Goal: Task Accomplishment & Management: Use online tool/utility

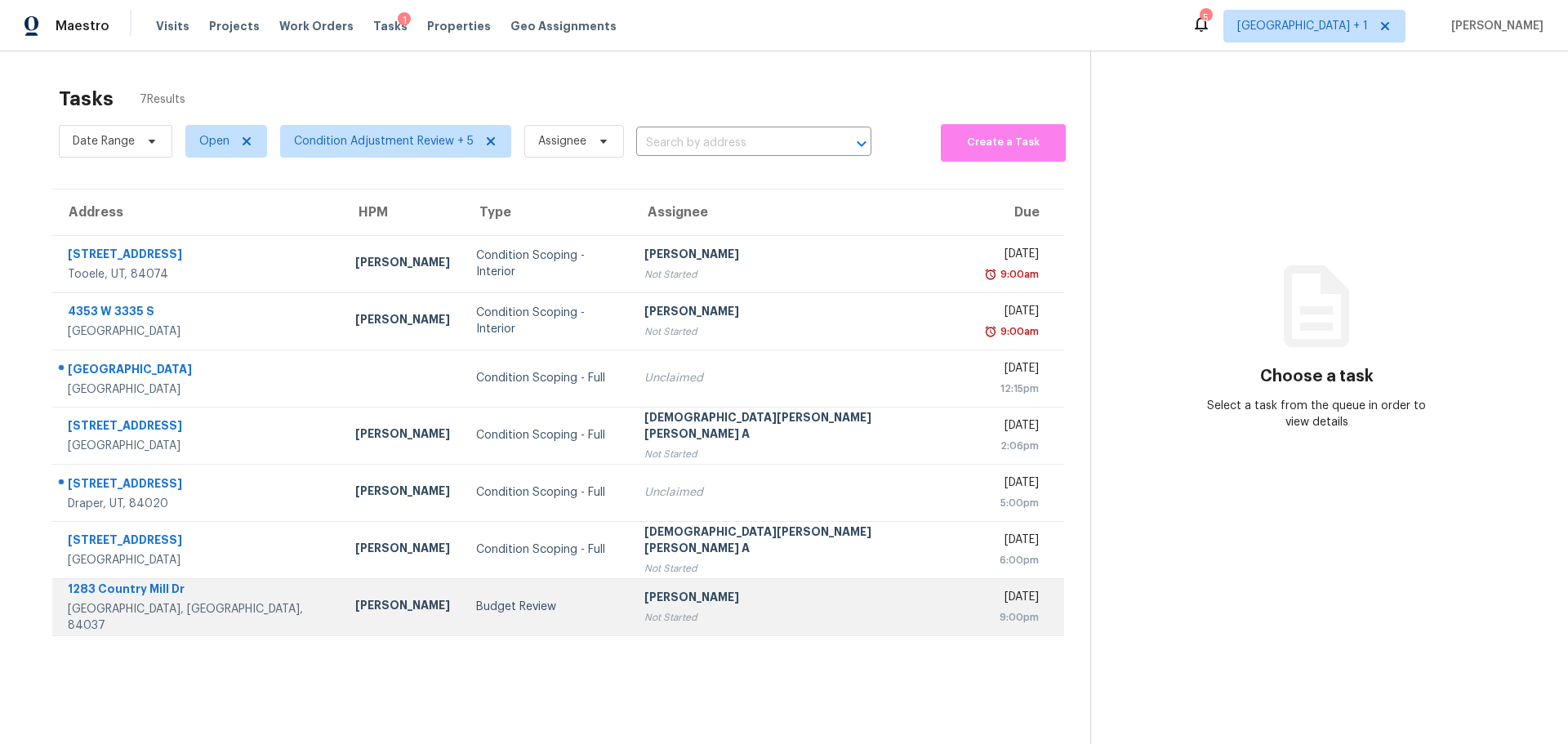
click at [575, 612] on div "Budget Review" at bounding box center [546, 607] width 142 height 16
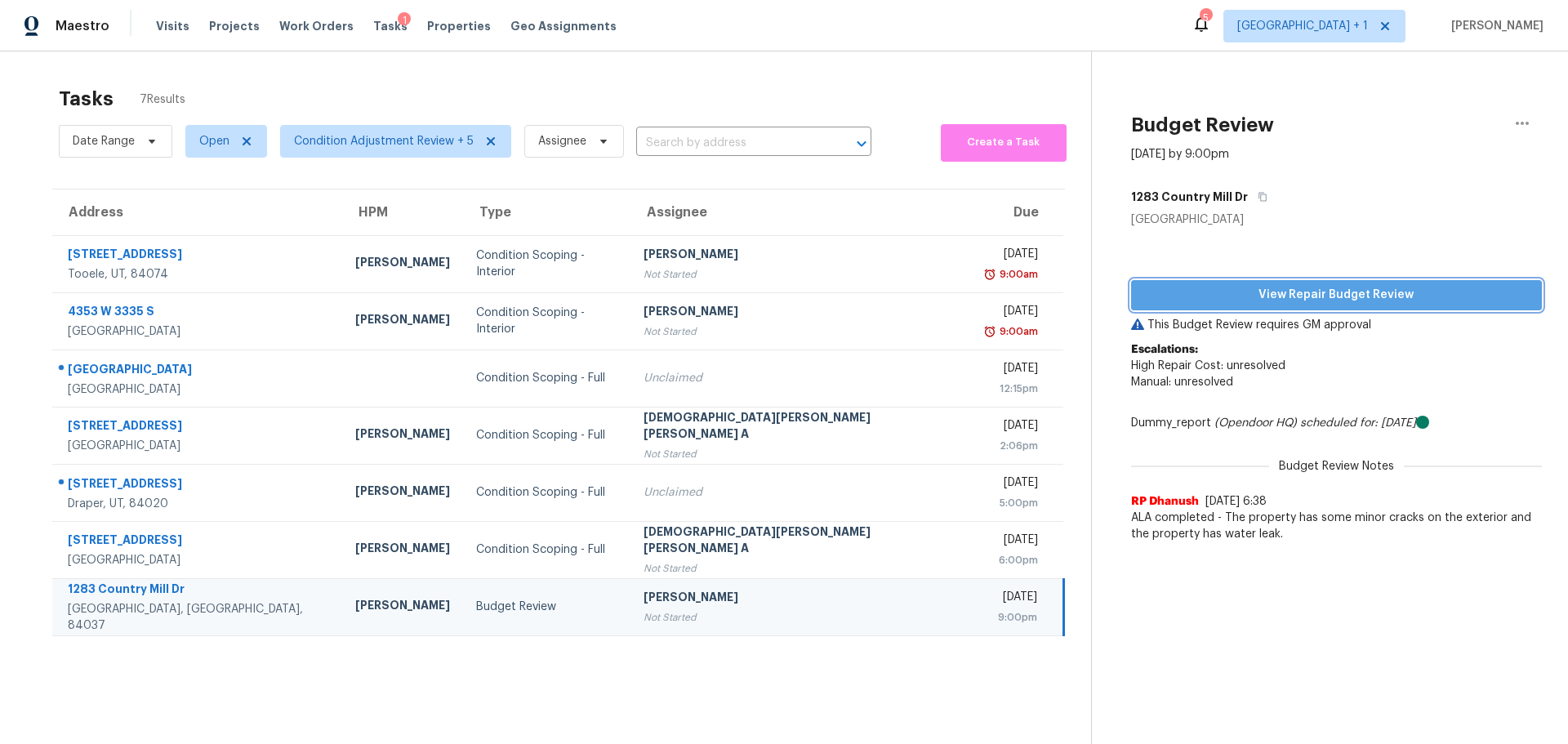
click at [1333, 289] on span "View Repair Budget Review" at bounding box center [1336, 295] width 385 height 20
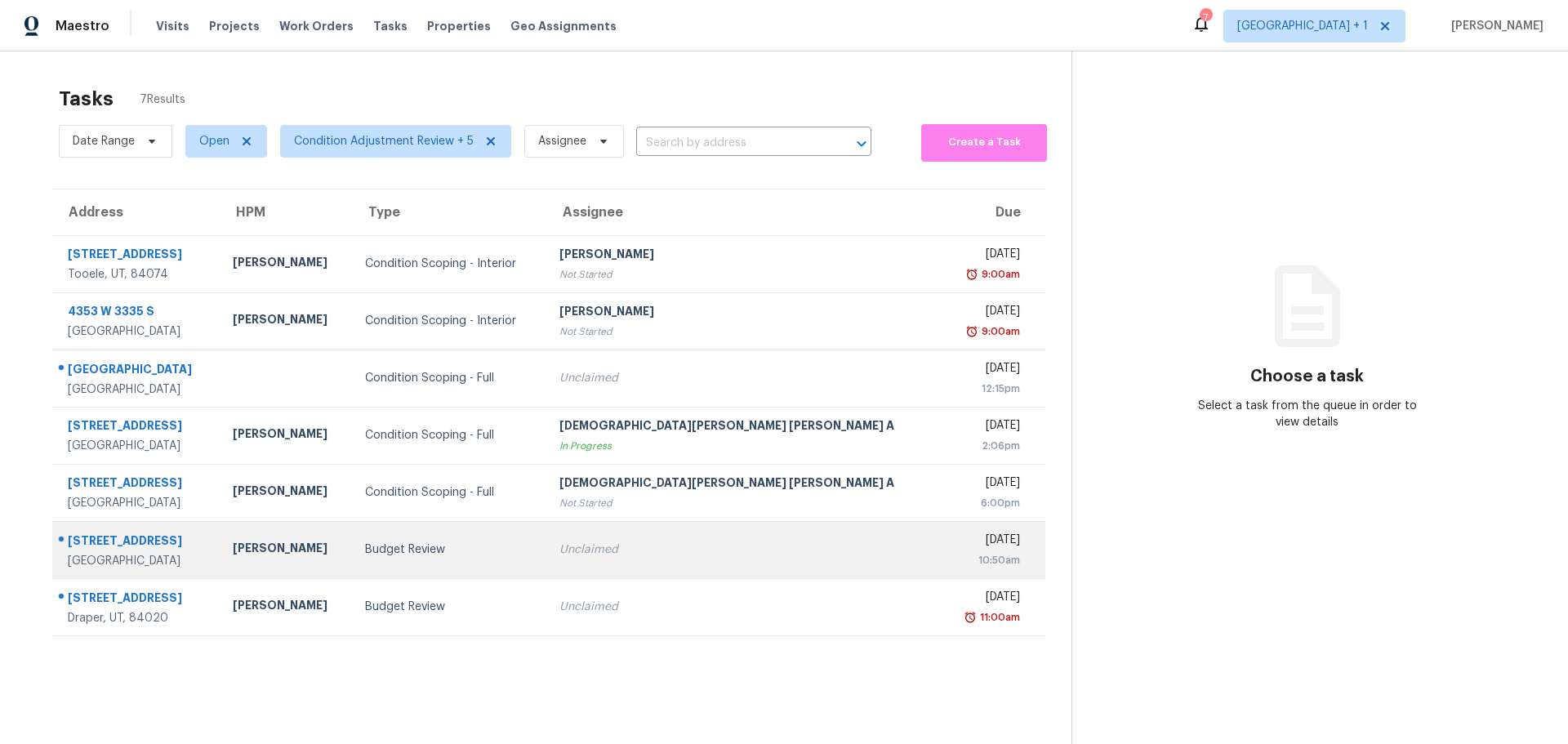
click at [629, 562] on td "Unclaimed" at bounding box center [744, 549] width 396 height 58
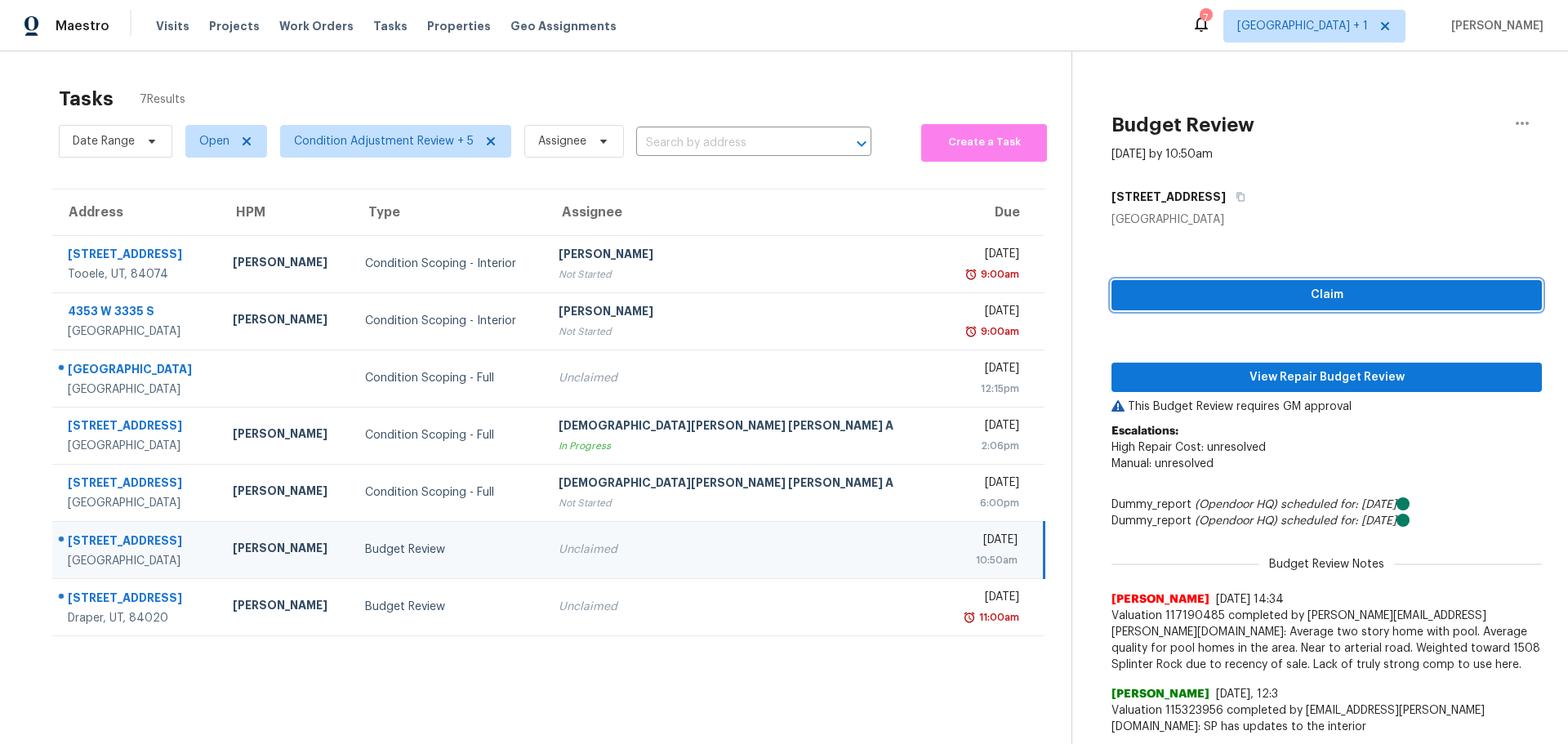
click at [1156, 293] on span "Claim" at bounding box center [1327, 295] width 404 height 20
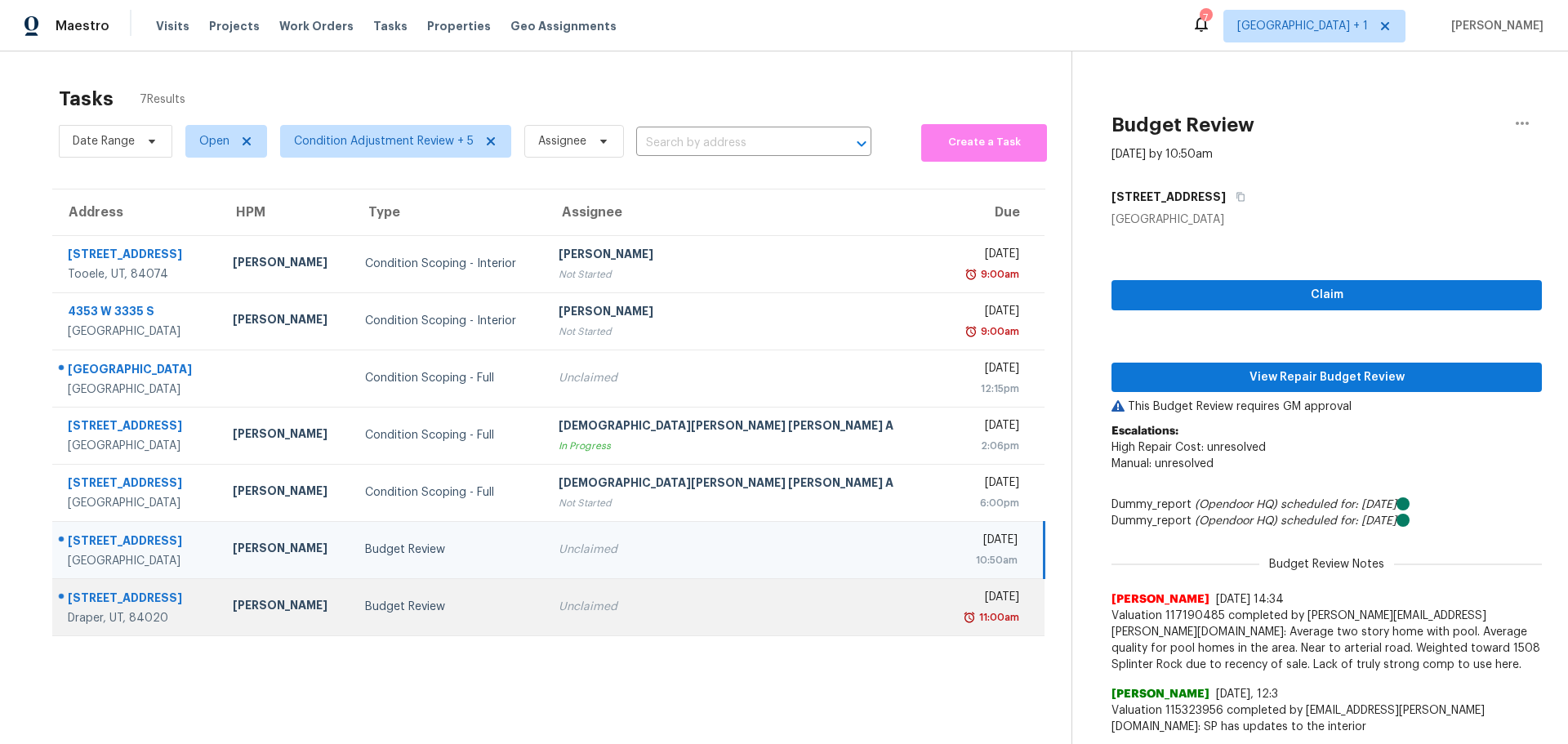
click at [954, 596] on div "[DATE]" at bounding box center [986, 599] width 65 height 20
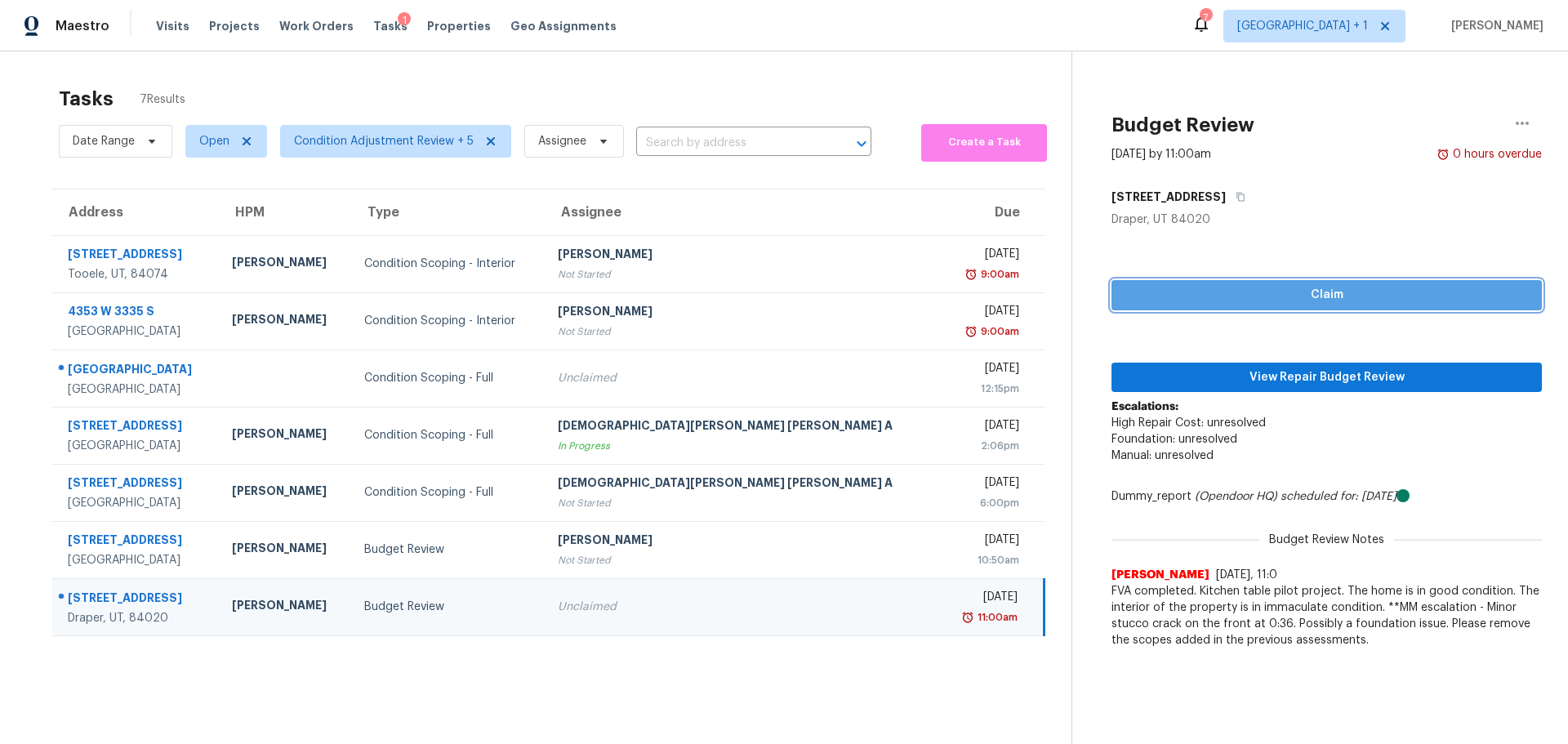
click at [1133, 295] on span "Claim" at bounding box center [1327, 295] width 404 height 20
